Goal: Find specific page/section: Find specific page/section

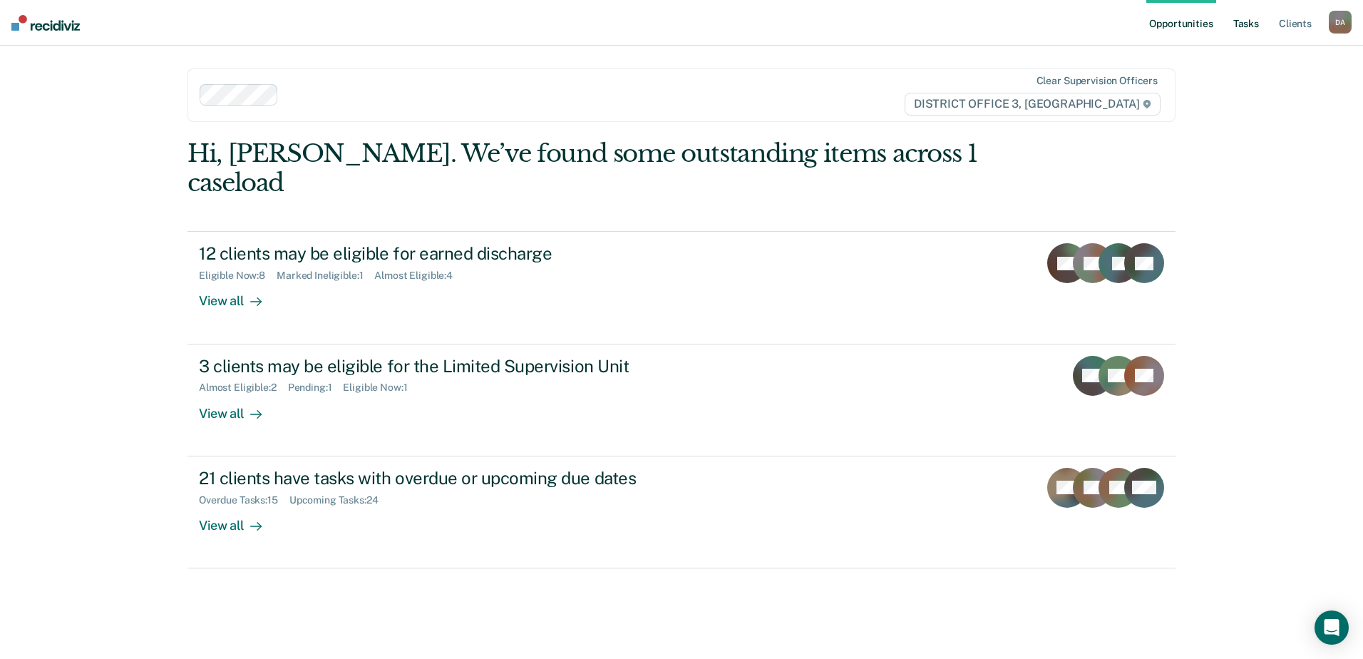
click at [1246, 26] on link "Tasks" at bounding box center [1245, 23] width 31 height 46
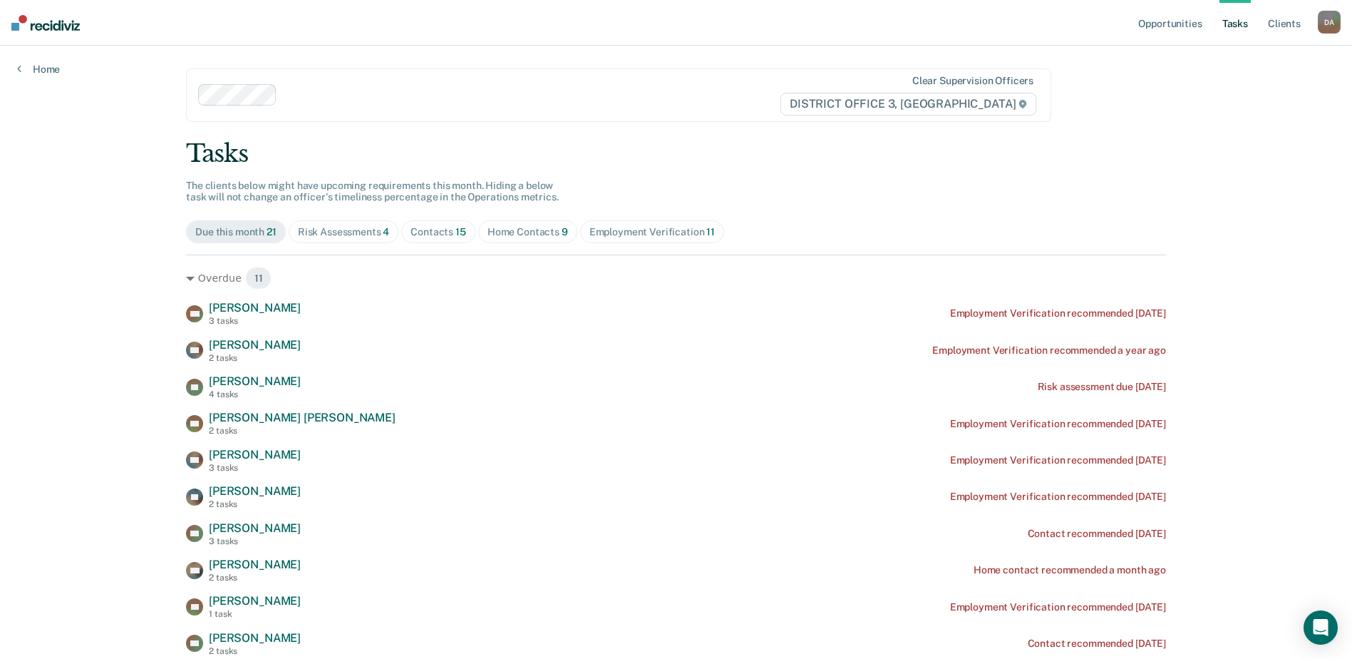
click at [518, 232] on div "Home Contacts 9" at bounding box center [528, 232] width 81 height 12
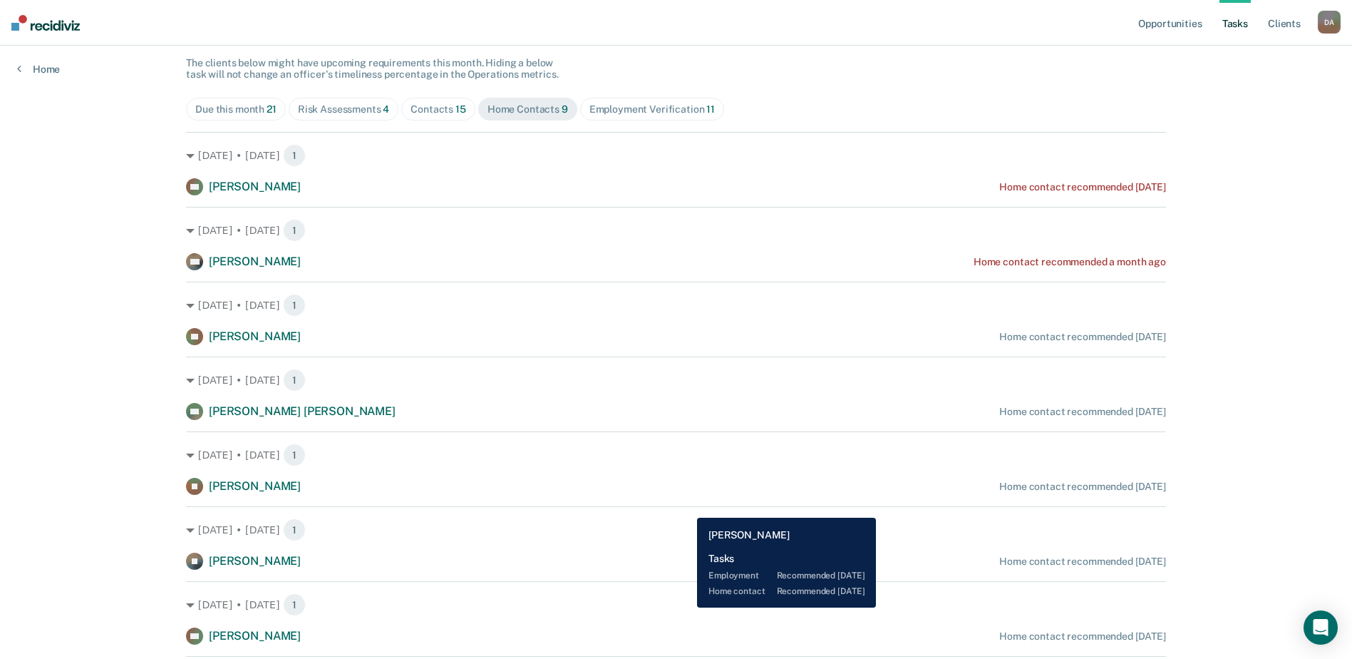
scroll to position [101, 0]
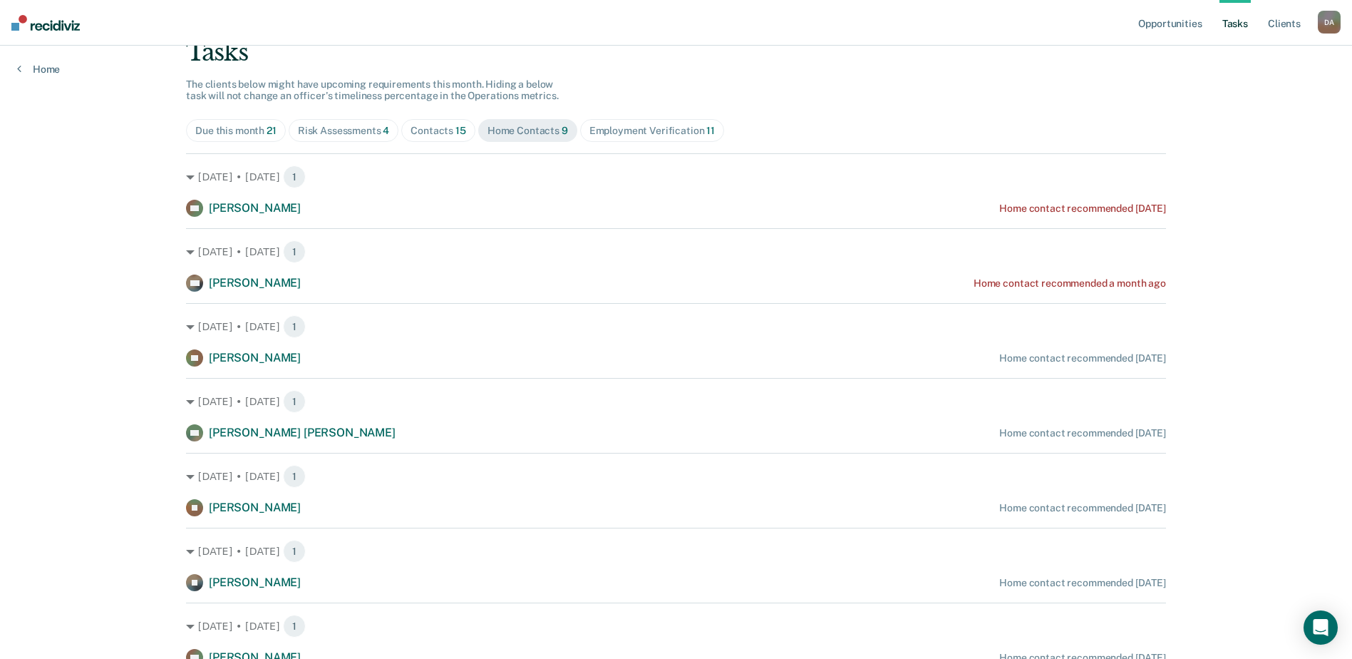
click at [339, 135] on div "Risk Assessments 4" at bounding box center [344, 131] width 92 height 12
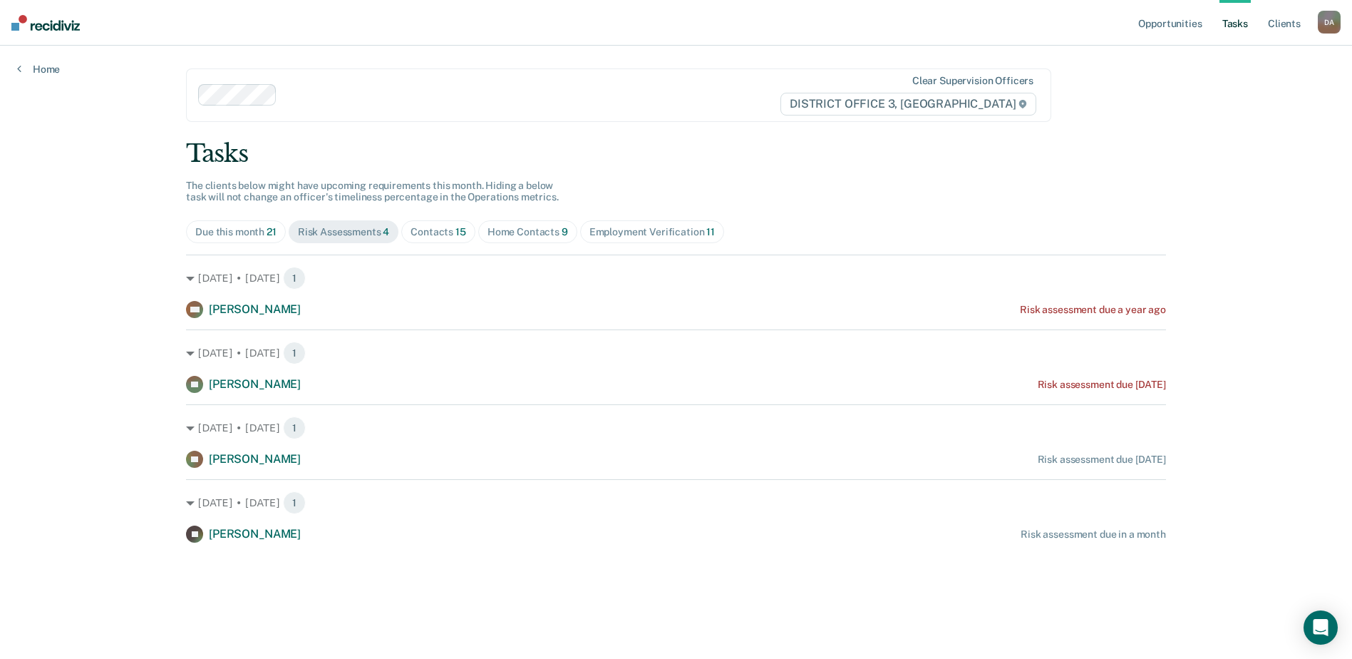
scroll to position [0, 0]
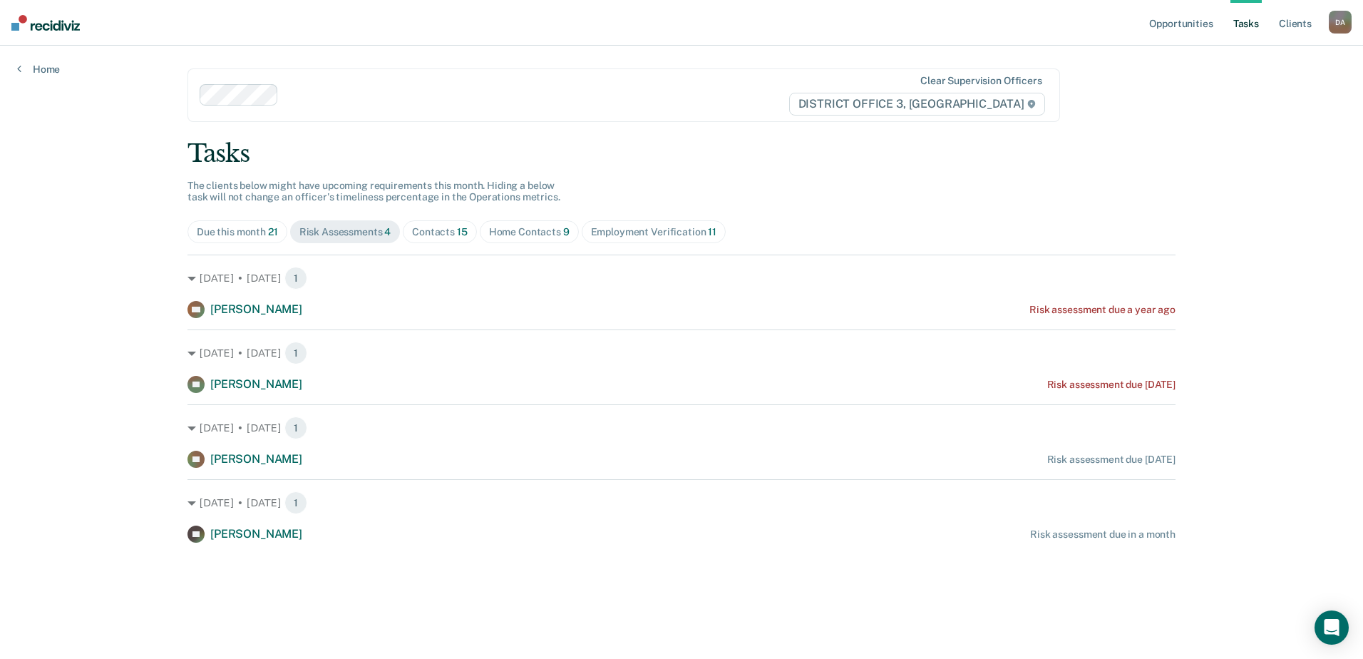
click at [429, 231] on div "Contacts 15" at bounding box center [440, 232] width 56 height 12
